Goal: Find contact information: Find contact information

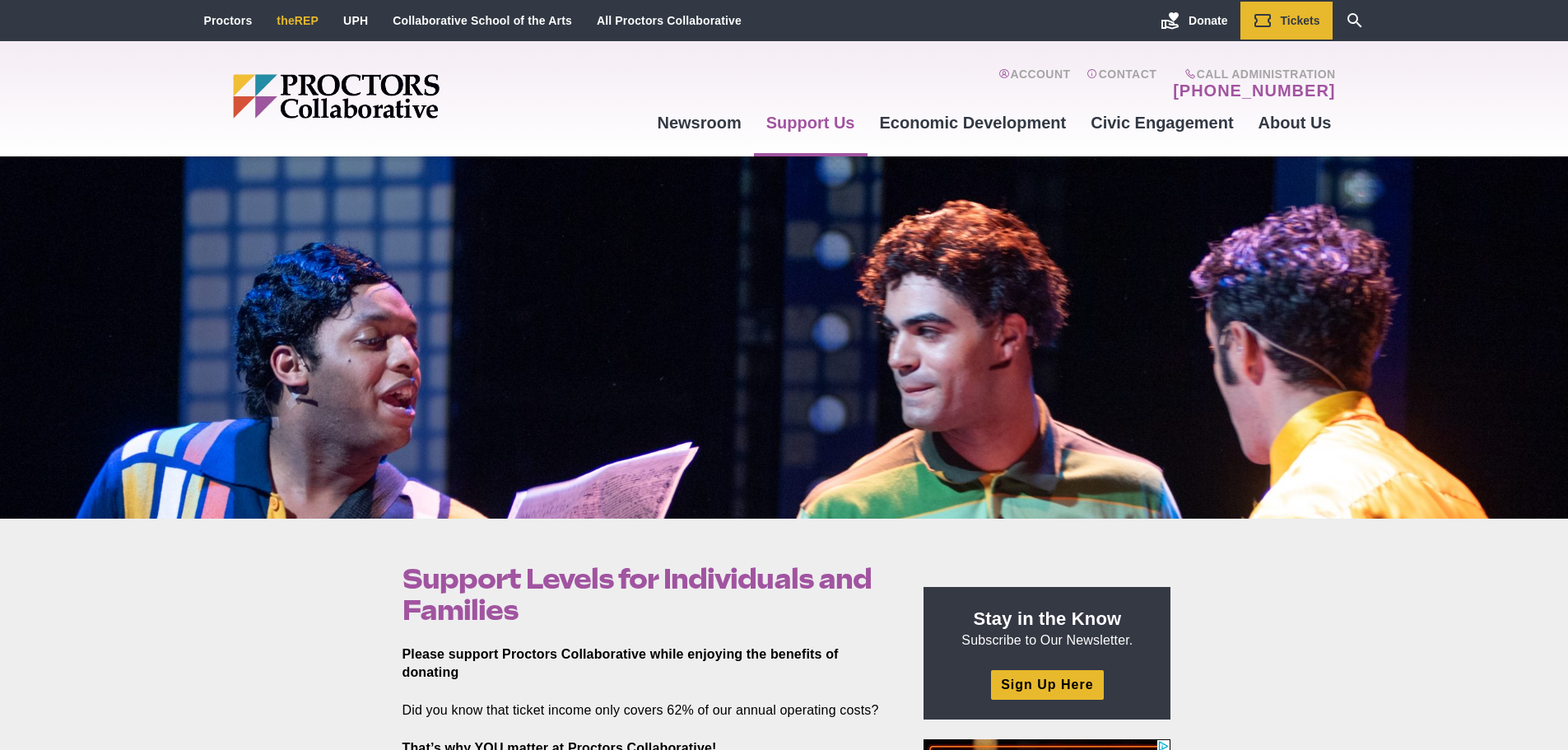
click at [298, 15] on link "theREP" at bounding box center [297, 21] width 42 height 13
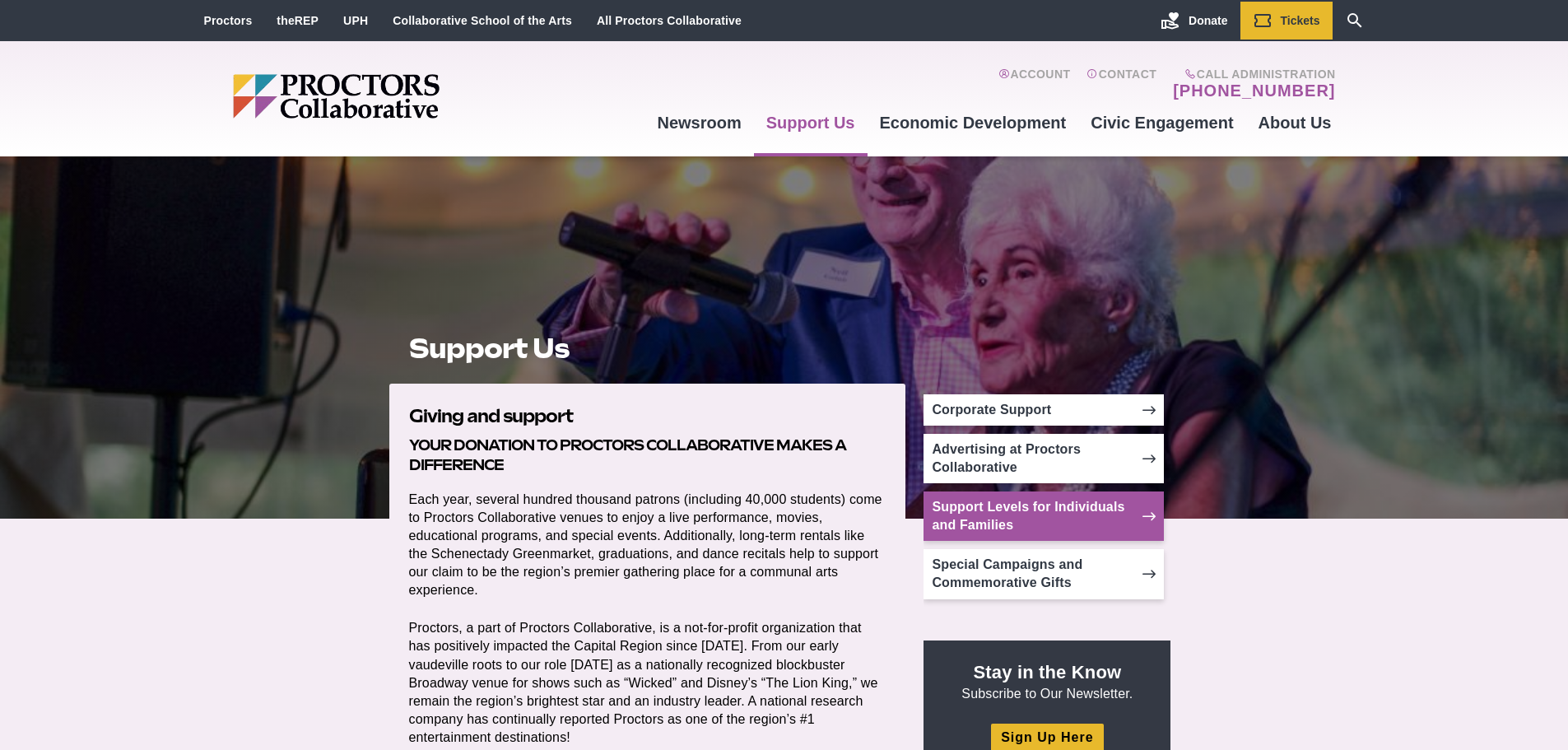
click at [1055, 512] on link "Support Levels for Individuals and Families" at bounding box center [1043, 516] width 240 height 49
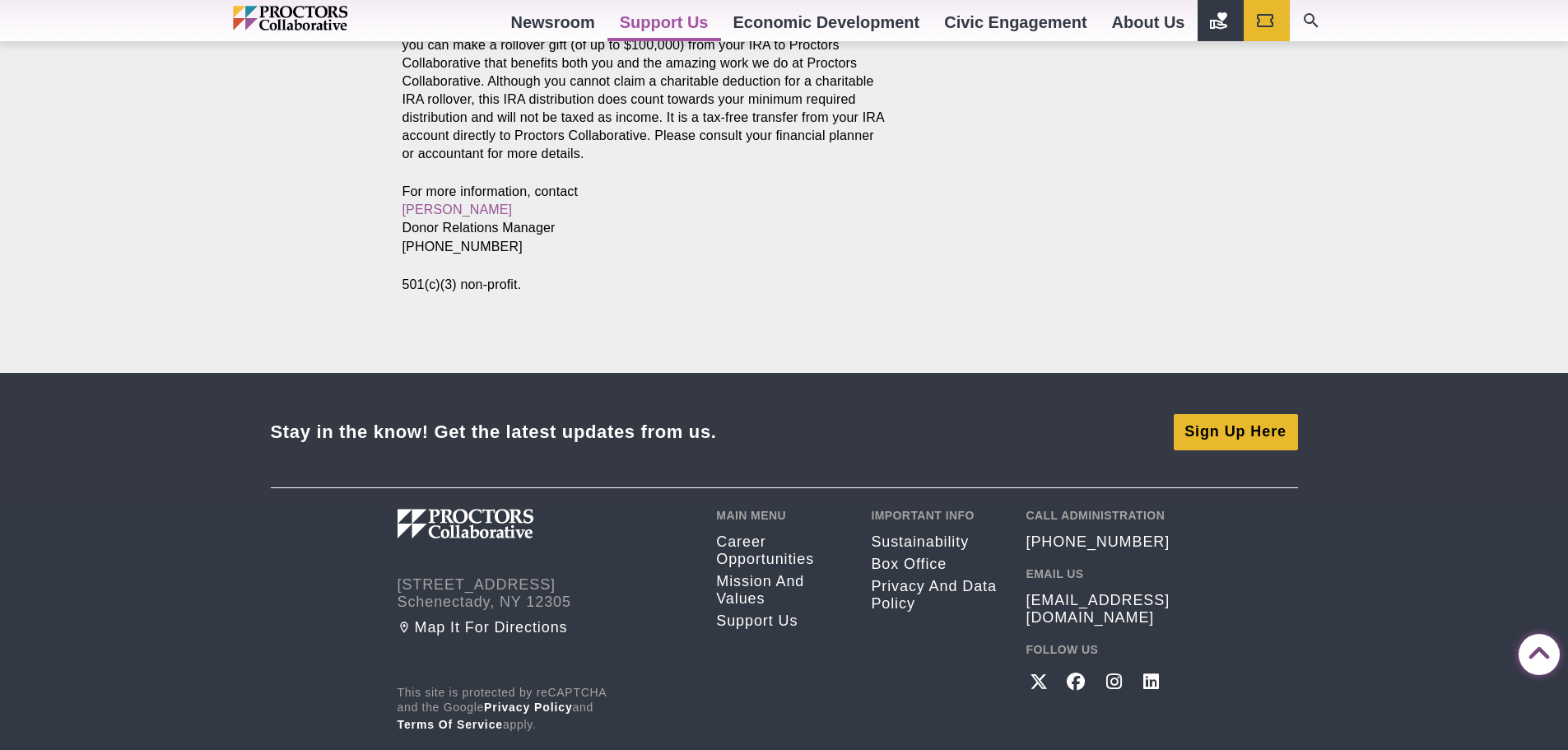
scroll to position [2953, 0]
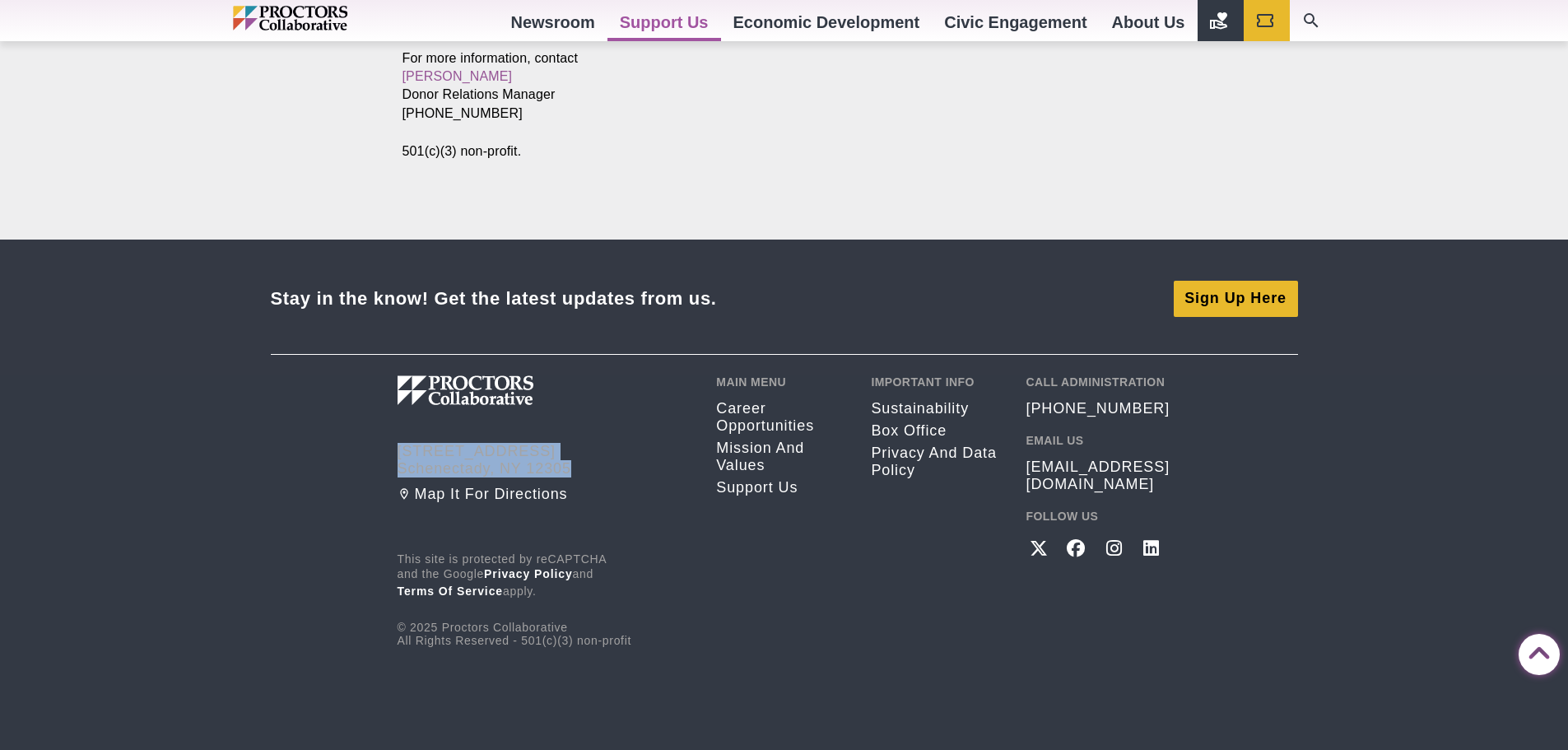
drag, startPoint x: 576, startPoint y: 467, endPoint x: 437, endPoint y: 379, distance: 164.5
click at [437, 379] on div "432 State Street Schenectady, NY 12305 Map it for directions This site is prote…" at bounding box center [545, 511] width 295 height 272
copy address "432 State Street Schenectady, NY 12305"
click at [753, 620] on div "Main Menu Career opportunities Mission and Values Support Us" at bounding box center [781, 511] width 130 height 272
